Goal: Task Accomplishment & Management: Manage account settings

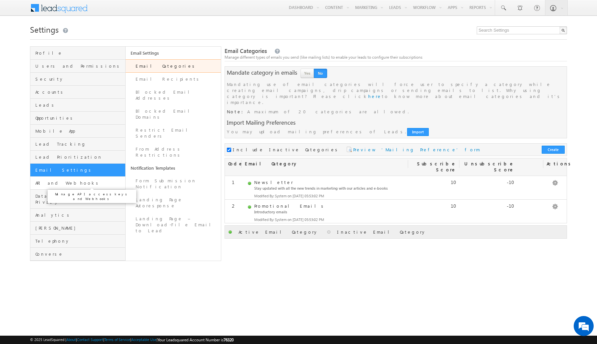
click at [80, 182] on span "API and Webhooks" at bounding box center [79, 183] width 88 height 6
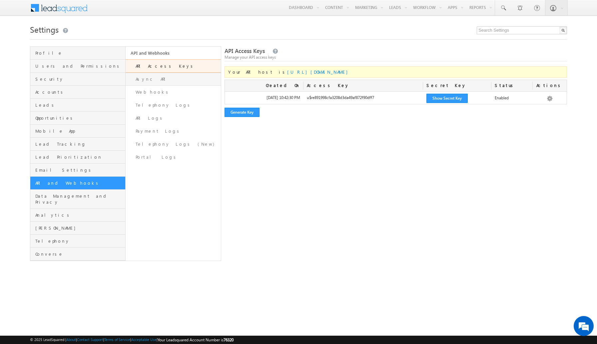
click at [163, 79] on link "Async API" at bounding box center [173, 79] width 95 height 13
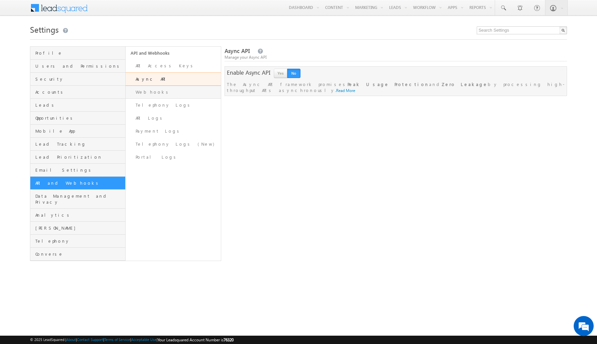
click at [152, 95] on link "Webhooks" at bounding box center [173, 92] width 95 height 13
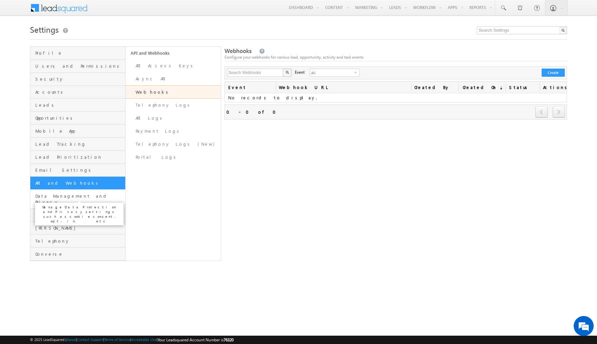
click at [87, 198] on span "Data Management and Privacy" at bounding box center [79, 199] width 88 height 12
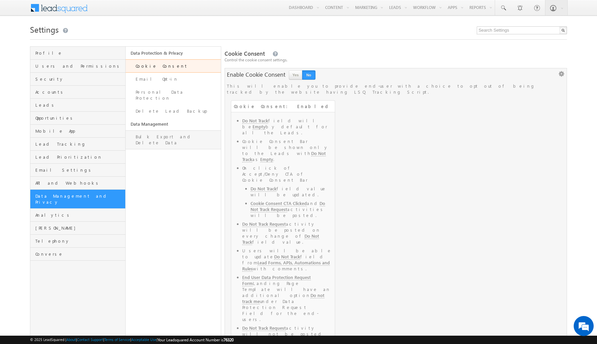
click at [181, 130] on link "Bulk Export and Delete Data" at bounding box center [173, 139] width 95 height 19
click at [182, 105] on link "Delete Lead Backup" at bounding box center [173, 111] width 95 height 13
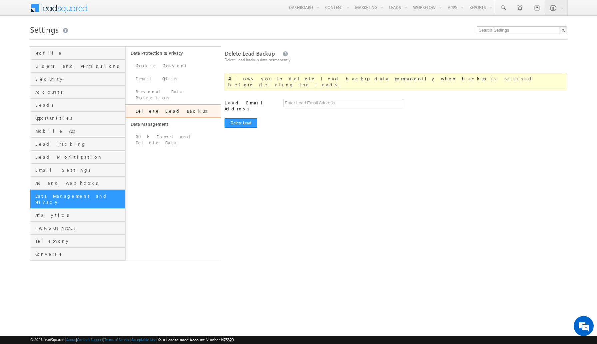
click at [88, 210] on p "Manage Data Protection and Privacy settings such as cookie consent, opt-in.. etc" at bounding box center [79, 214] width 83 height 19
click at [77, 212] on span "Analytics" at bounding box center [79, 215] width 88 height 6
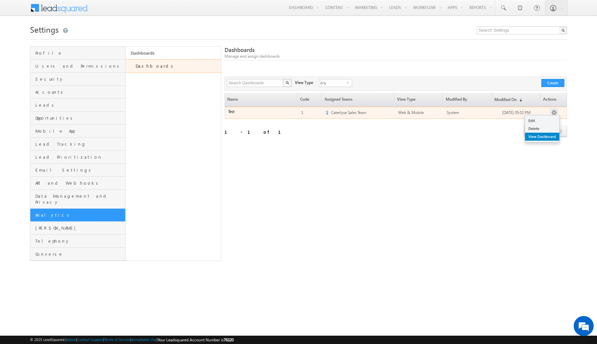
click at [538, 139] on link "View Dashboard" at bounding box center [542, 137] width 34 height 8
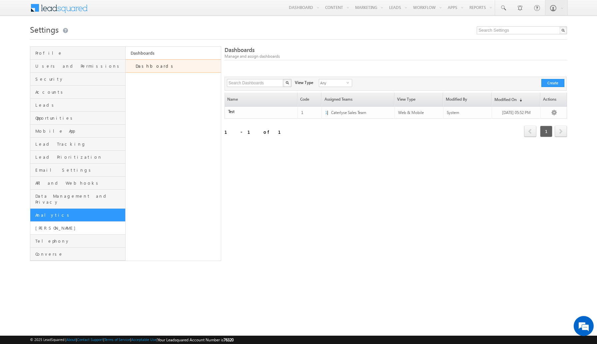
click at [72, 222] on link "[PERSON_NAME]" at bounding box center [77, 228] width 95 height 13
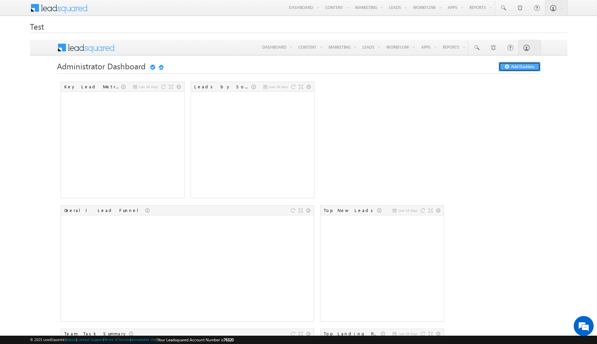
click at [509, 70] on button "Add Dashlets" at bounding box center [519, 66] width 42 height 9
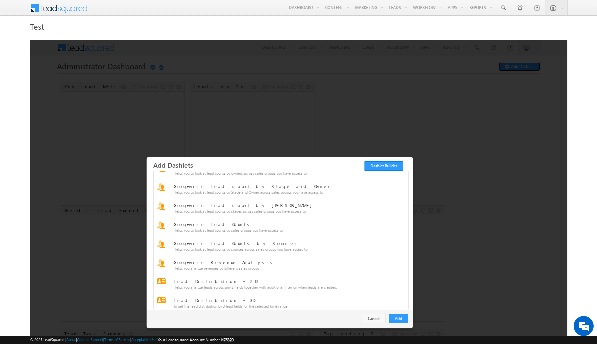
scroll to position [261, 0]
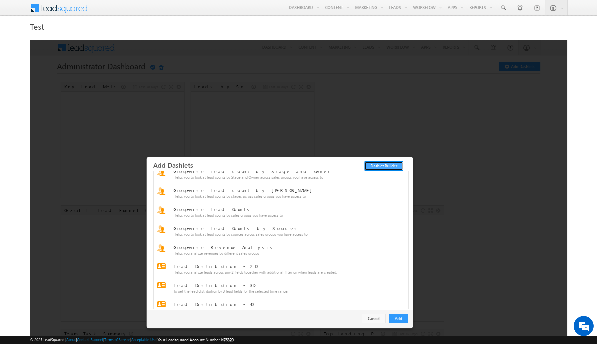
click at [384, 165] on link "Dashlet Builder" at bounding box center [383, 165] width 39 height 9
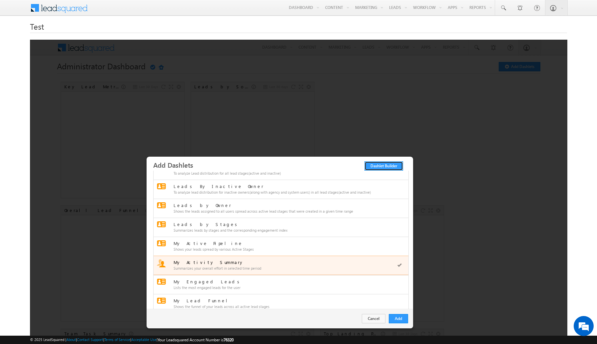
scroll to position [491, 0]
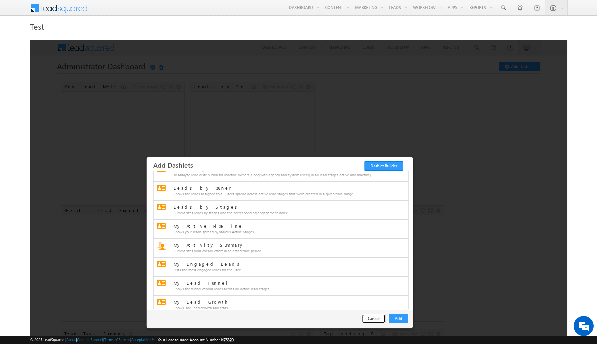
click at [374, 320] on button "Cancel" at bounding box center [373, 318] width 24 height 9
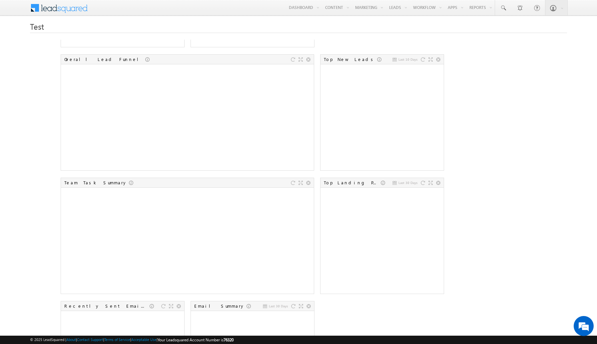
scroll to position [0, 0]
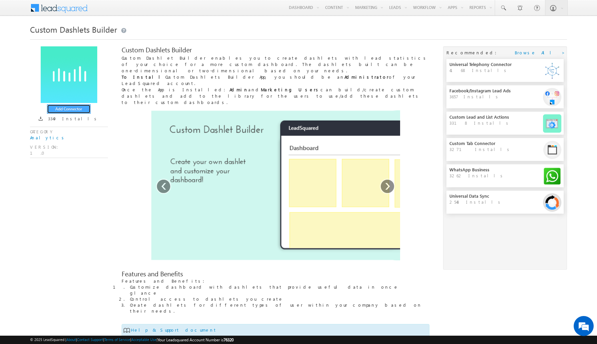
click at [77, 109] on button "Add Connector" at bounding box center [69, 108] width 44 height 9
click at [72, 119] on link "Configure" at bounding box center [70, 118] width 41 height 8
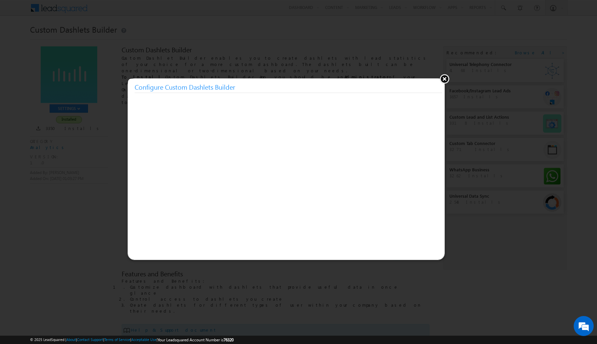
click at [445, 78] on button at bounding box center [444, 79] width 10 height 10
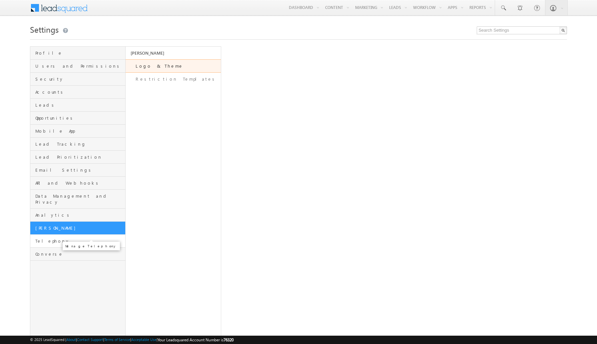
click at [52, 238] on span "Telephony" at bounding box center [79, 241] width 88 height 6
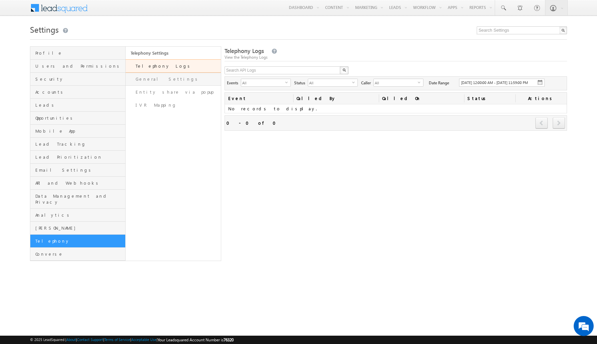
click at [150, 78] on link "General Settings" at bounding box center [173, 79] width 95 height 13
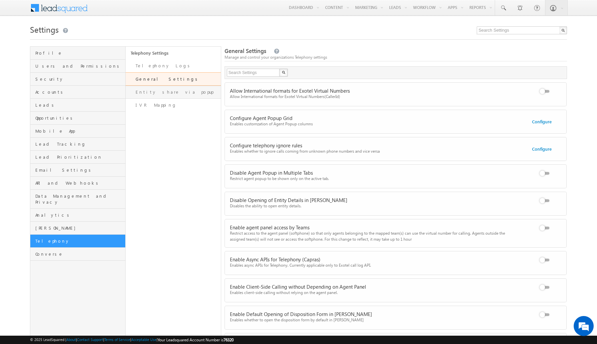
click at [175, 95] on link "Entity share via popup" at bounding box center [173, 92] width 95 height 13
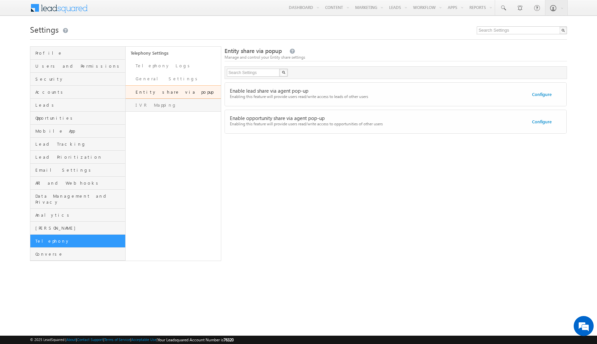
click at [164, 102] on link "IVR Mapping" at bounding box center [173, 105] width 95 height 13
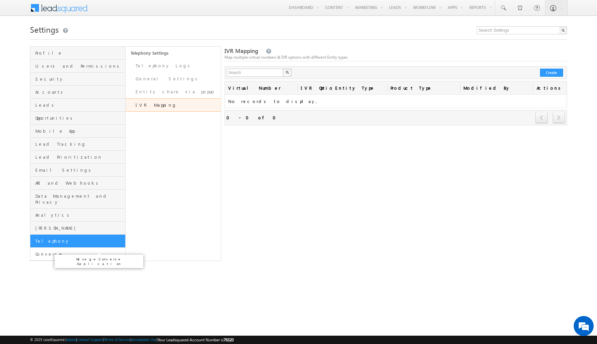
click at [67, 251] on span "Converse" at bounding box center [79, 254] width 88 height 6
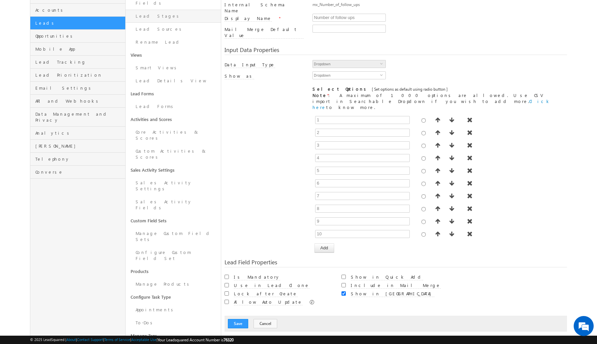
scroll to position [83, 0]
